Goal: Information Seeking & Learning: Learn about a topic

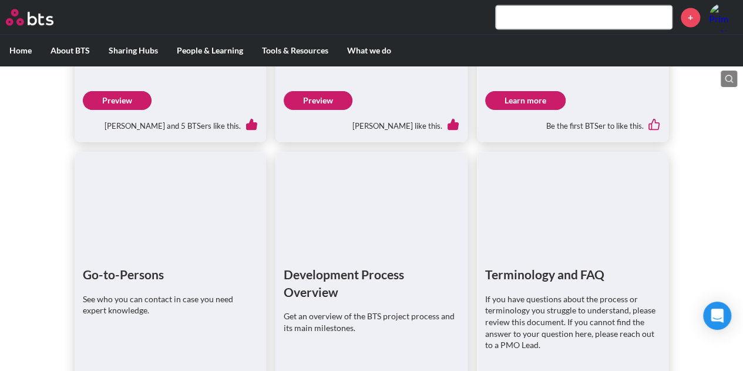
scroll to position [911, 0]
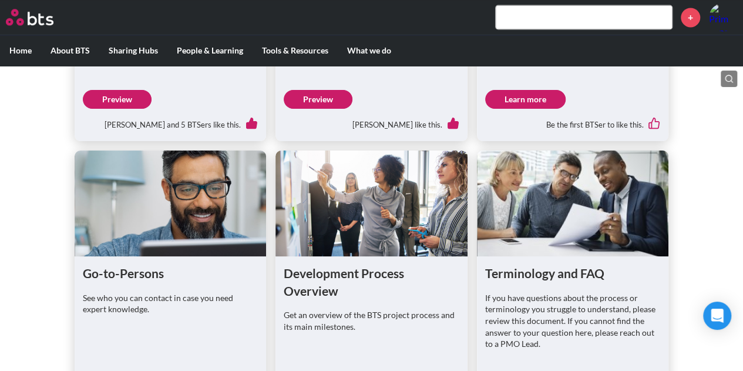
click at [536, 109] on link "Learn more" at bounding box center [525, 99] width 80 height 19
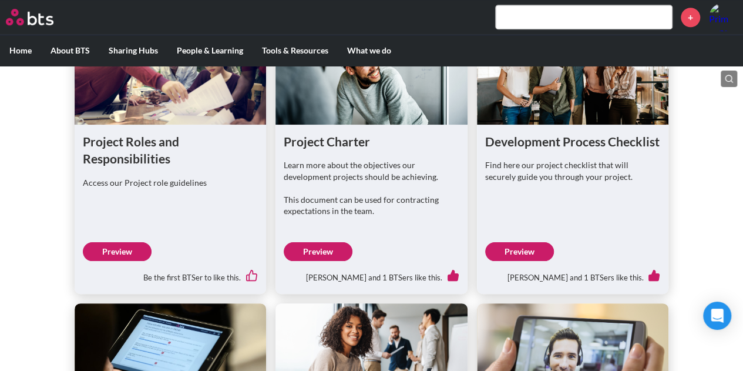
scroll to position [548, 0]
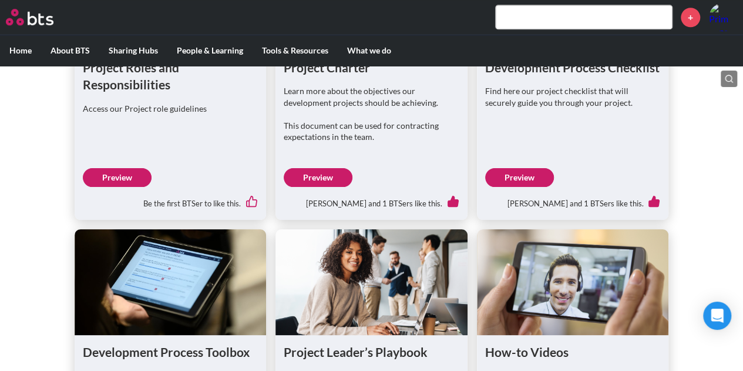
click at [532, 187] on link "Preview" at bounding box center [519, 177] width 69 height 19
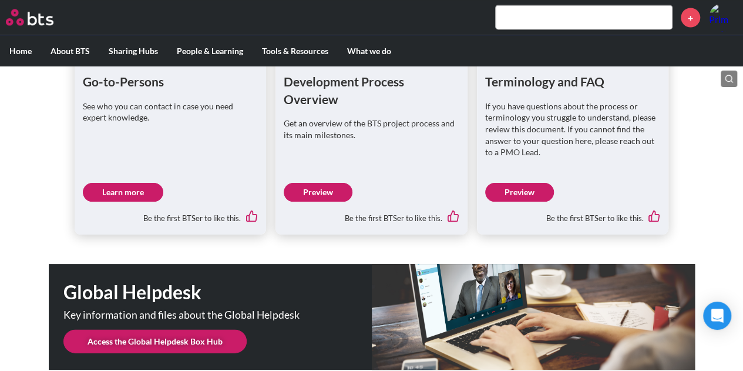
scroll to position [1058, 0]
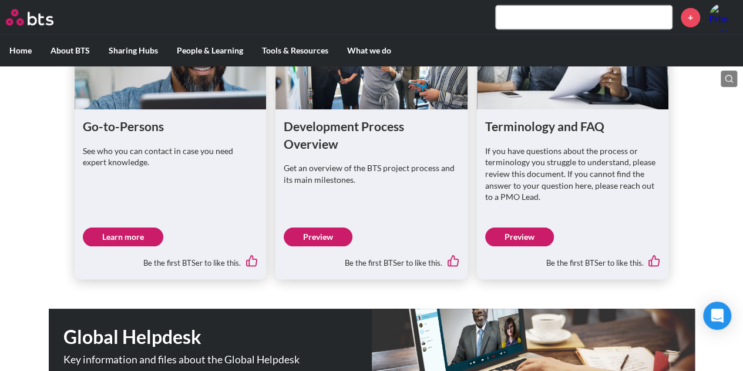
click at [328, 246] on link "Preview" at bounding box center [318, 236] width 69 height 19
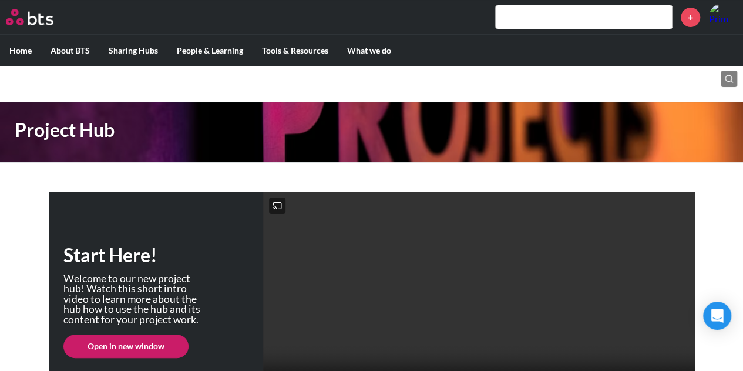
scroll to position [0, 0]
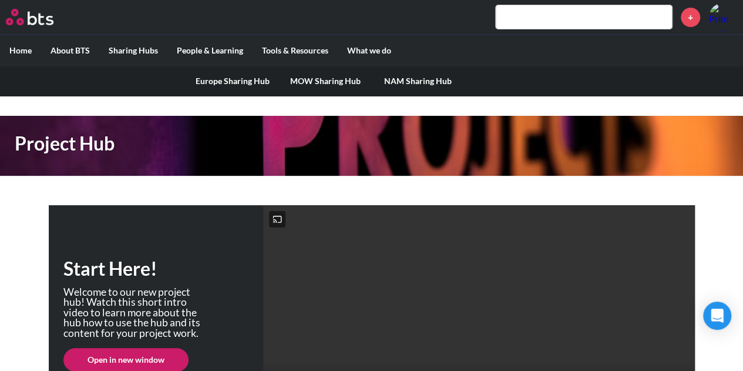
click at [321, 83] on link "MOW Sharing Hub" at bounding box center [325, 81] width 93 height 31
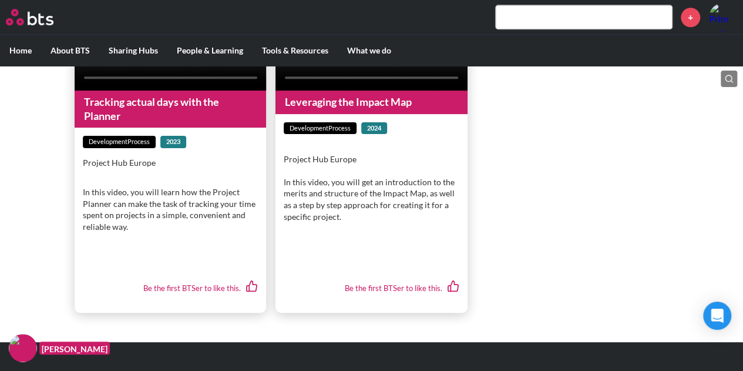
scroll to position [651, 0]
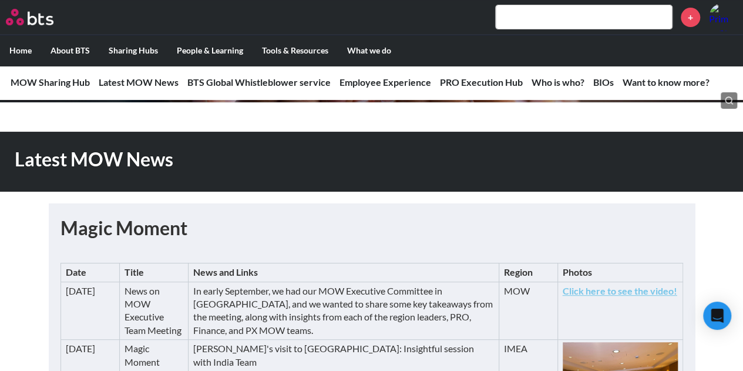
scroll to position [196, 0]
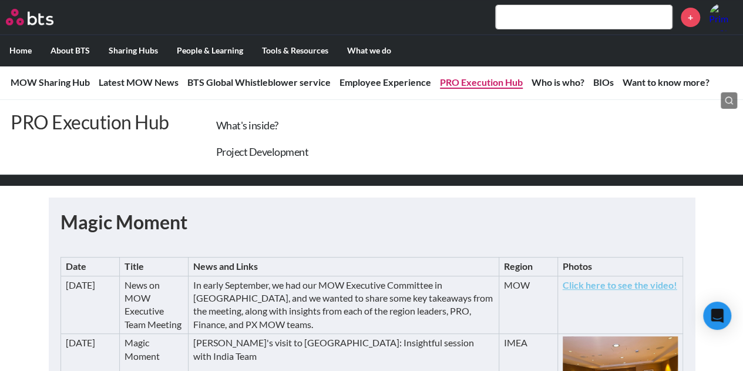
click at [497, 82] on link "PRO Execution Hub" at bounding box center [481, 81] width 83 height 11
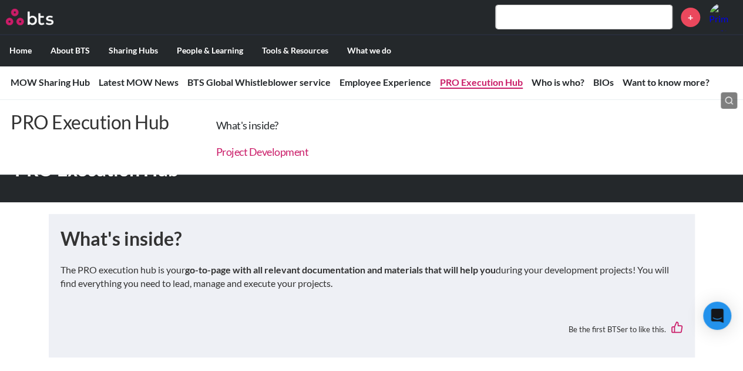
click at [256, 153] on link "Project Development" at bounding box center [262, 151] width 93 height 13
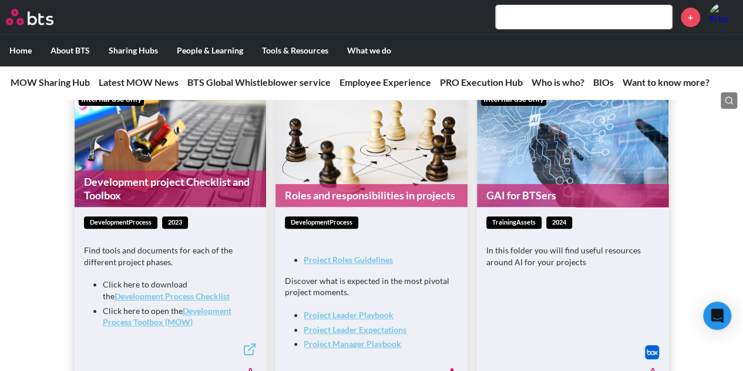
scroll to position [2317, 0]
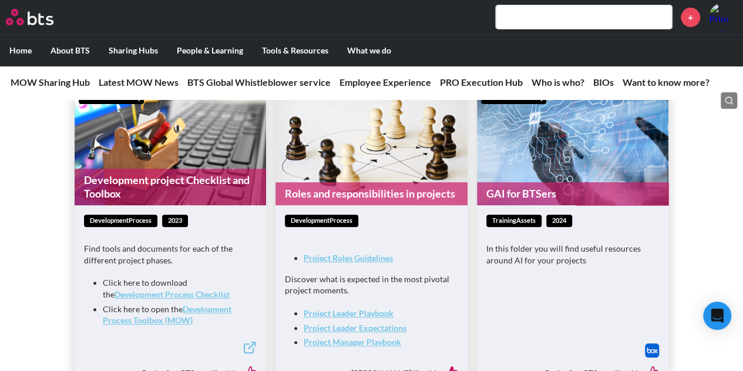
click at [224, 318] on strong "Development Process Toolbox (MOW)" at bounding box center [167, 315] width 129 height 22
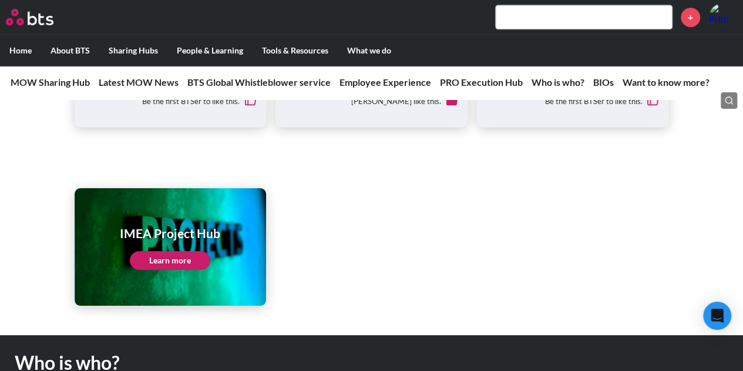
scroll to position [2591, 0]
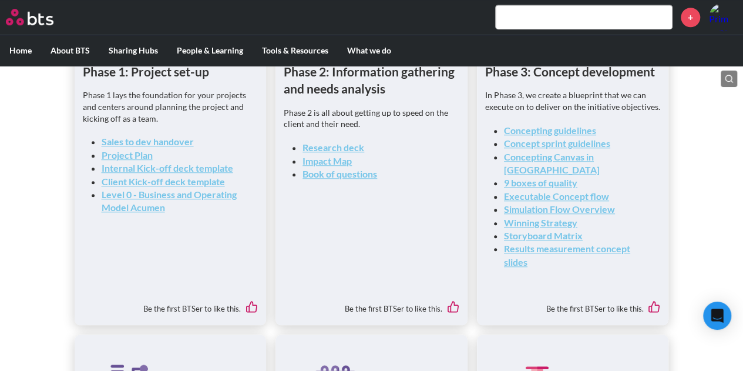
scroll to position [470, 0]
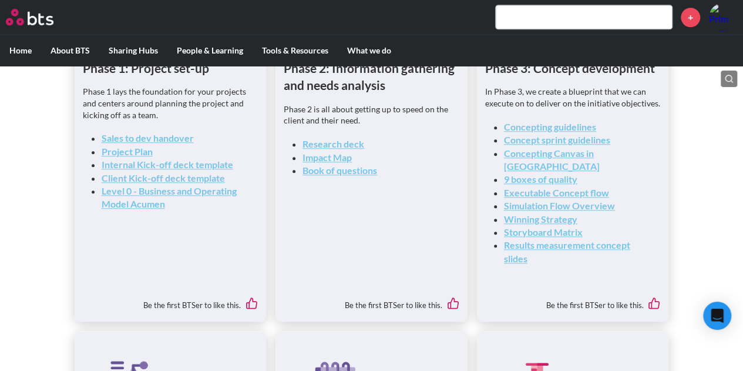
click at [598, 187] on link "Executable Concept flow" at bounding box center [556, 192] width 105 height 11
click at [553, 124] on link "Concepting guidelines" at bounding box center [550, 126] width 92 height 11
